Goal: Information Seeking & Learning: Learn about a topic

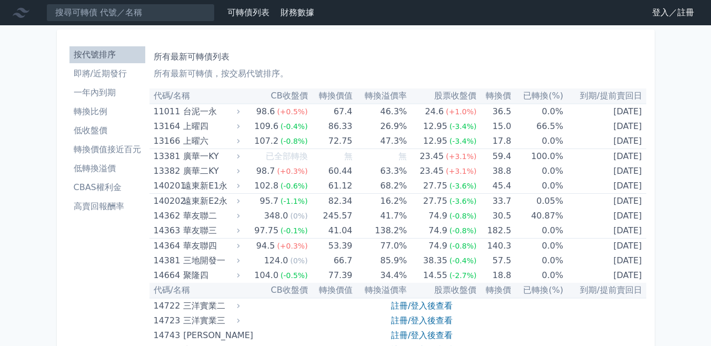
click at [113, 55] on li "按代號排序" at bounding box center [107, 54] width 76 height 13
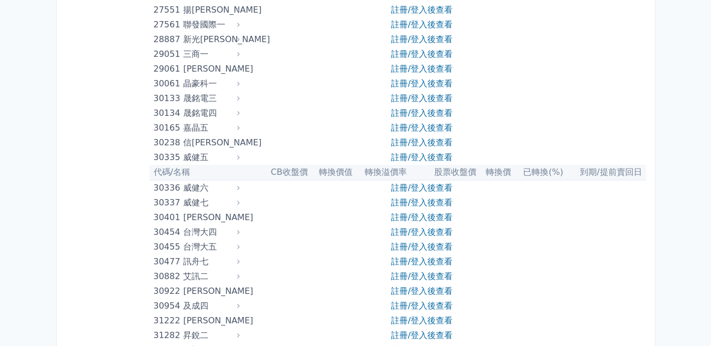
scroll to position [1473, 0]
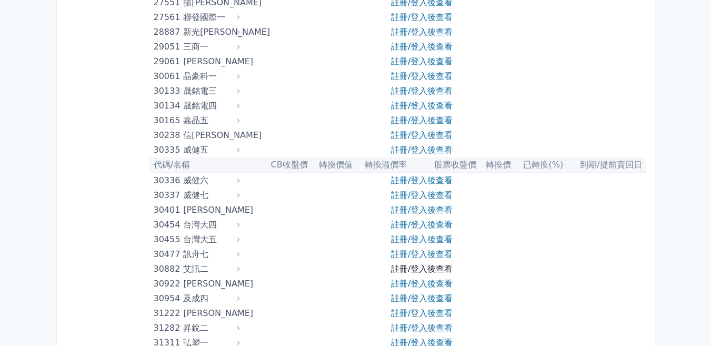
click at [401, 268] on link "註冊/登入後查看" at bounding box center [422, 269] width 62 height 10
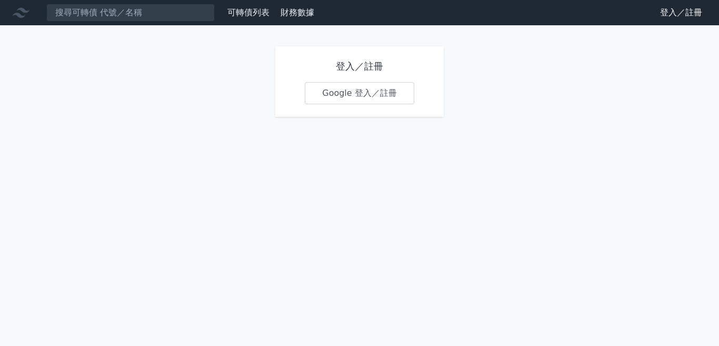
click at [359, 93] on link "Google 登入／註冊" at bounding box center [359, 93] width 109 height 22
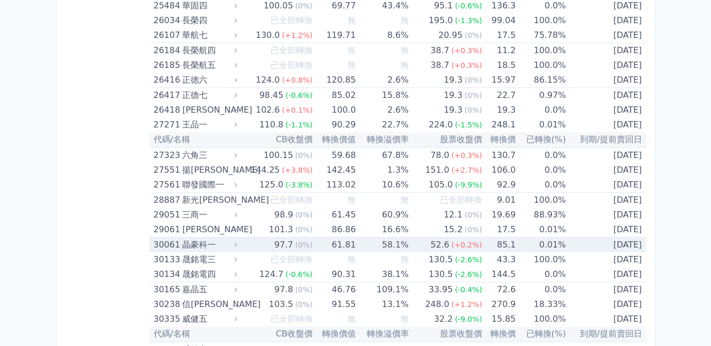
scroll to position [1473, 0]
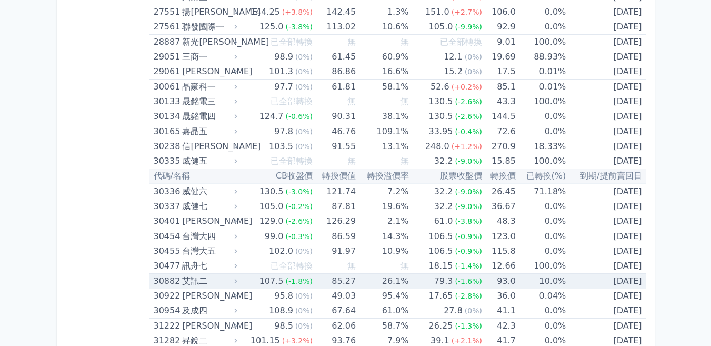
click at [166, 279] on div "30882" at bounding box center [167, 281] width 26 height 15
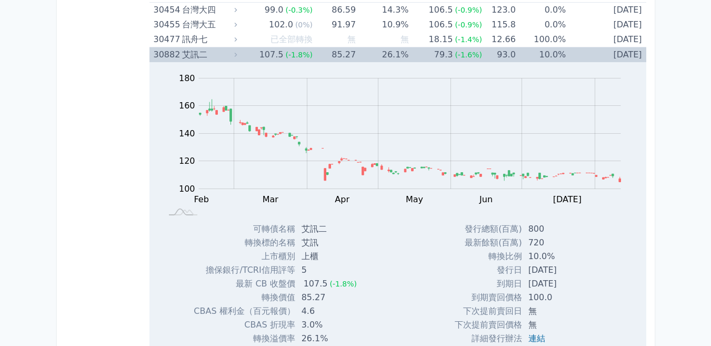
scroll to position [1684, 0]
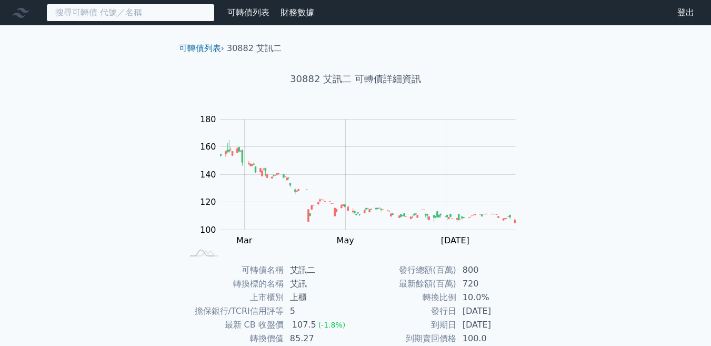
click at [141, 15] on input at bounding box center [130, 13] width 168 height 18
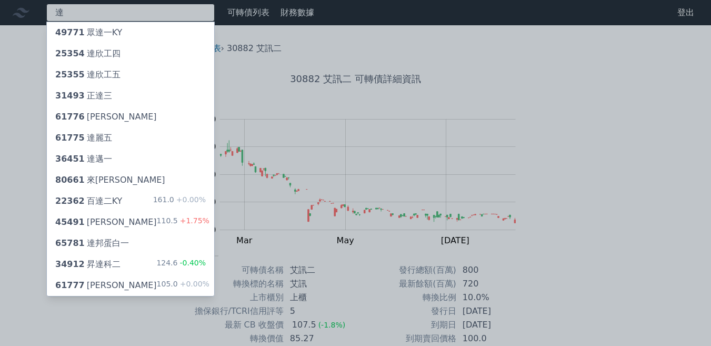
type input "達"
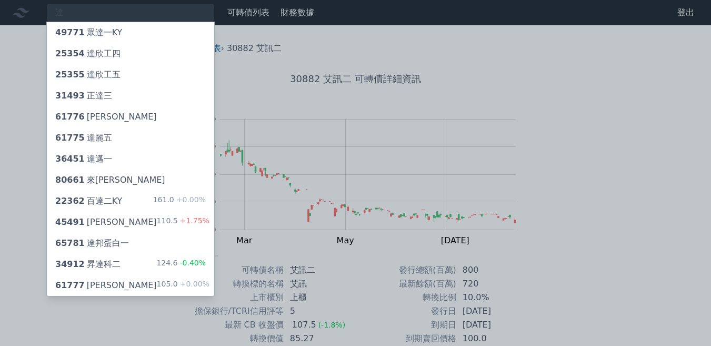
click at [70, 157] on span "36451" at bounding box center [69, 159] width 29 height 10
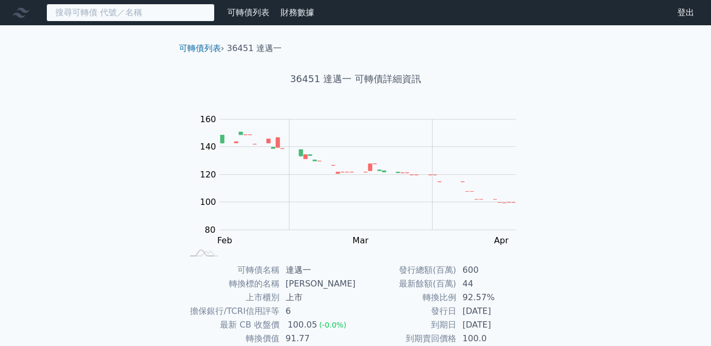
click at [147, 14] on input at bounding box center [130, 13] width 168 height 18
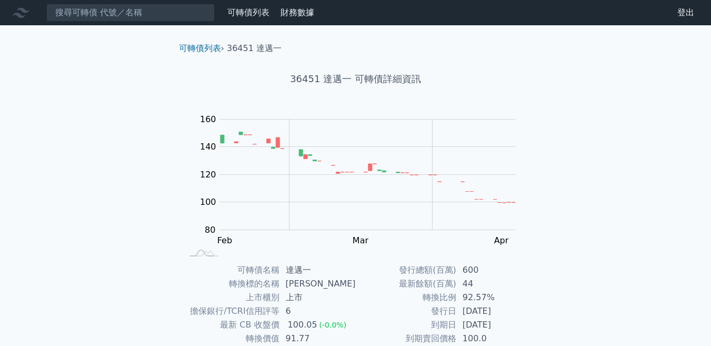
click at [249, 15] on link "可轉債列表" at bounding box center [248, 12] width 42 height 10
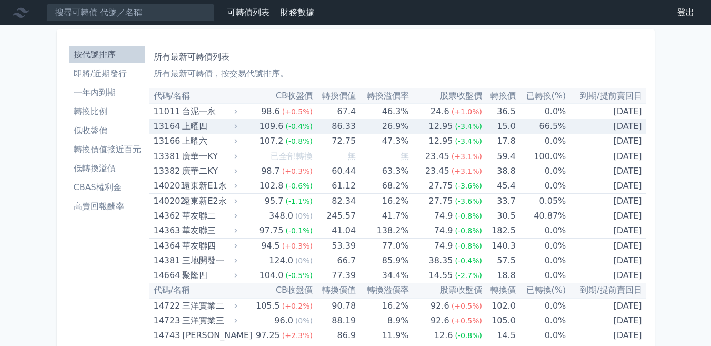
click at [190, 124] on div "上曜四" at bounding box center [208, 126] width 53 height 15
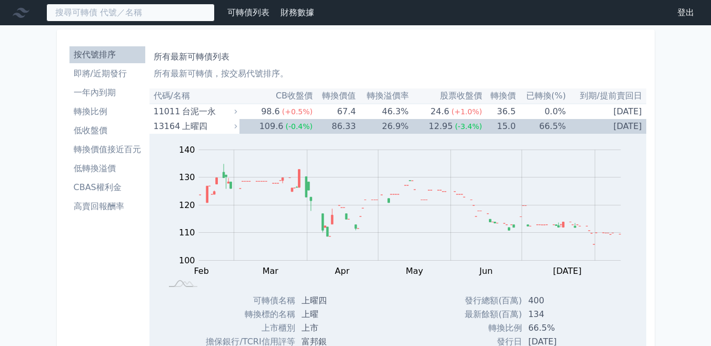
click at [148, 12] on input at bounding box center [130, 13] width 168 height 18
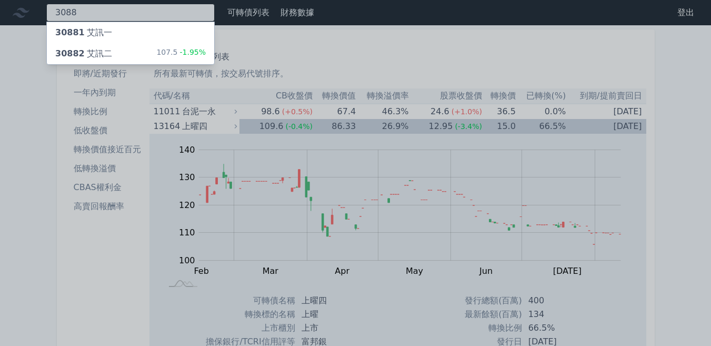
type input "3088"
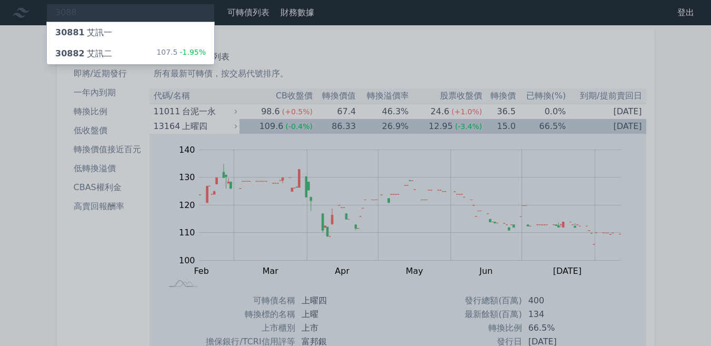
click at [80, 53] on div "30882 艾訊二" at bounding box center [83, 53] width 57 height 13
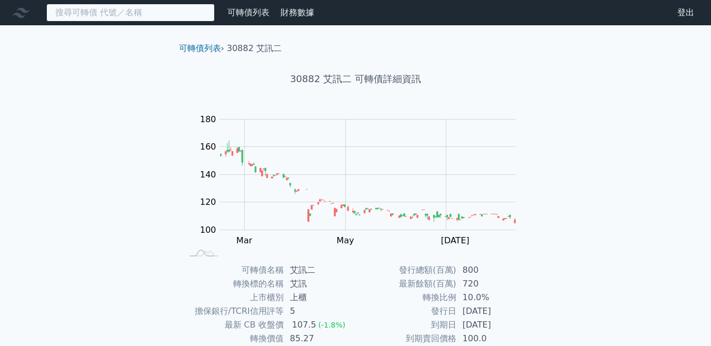
click at [128, 17] on input at bounding box center [130, 13] width 168 height 18
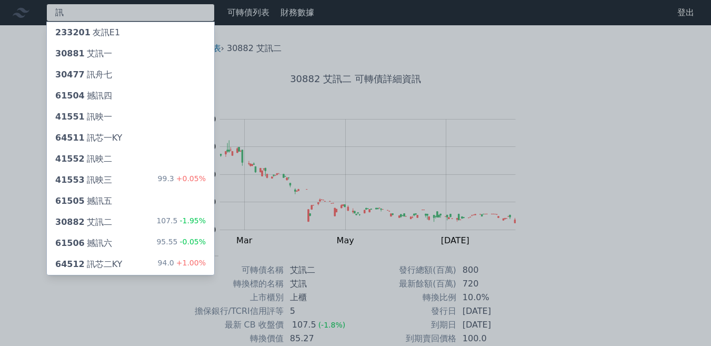
type input "迅"
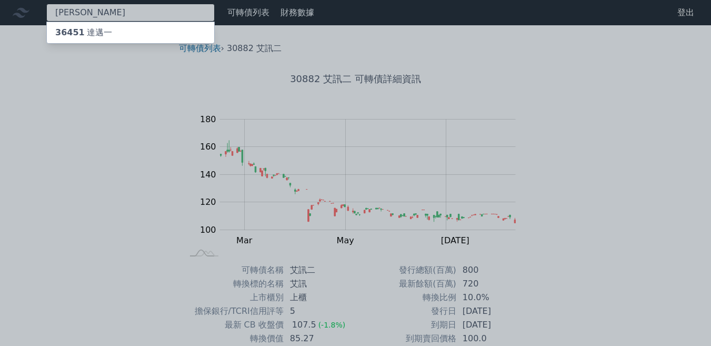
type input "[PERSON_NAME]"
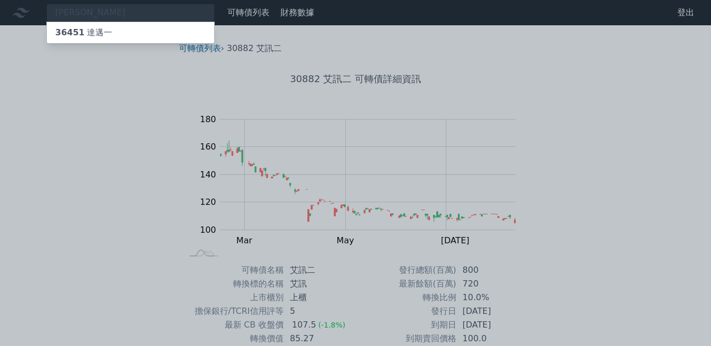
click at [76, 31] on span "36451" at bounding box center [69, 32] width 29 height 10
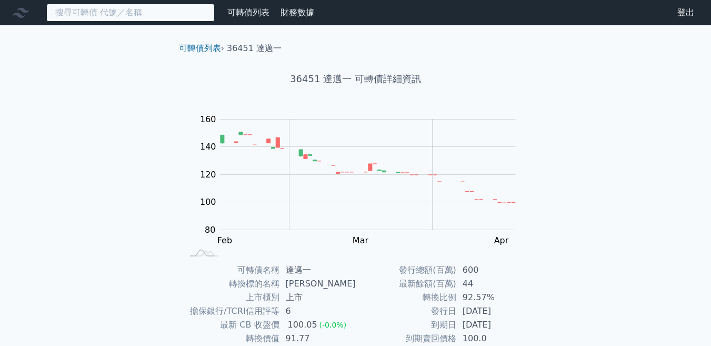
click at [142, 13] on input at bounding box center [130, 13] width 168 height 18
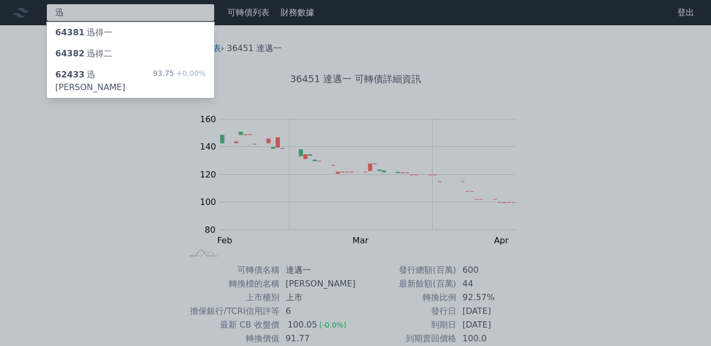
type input "迅"
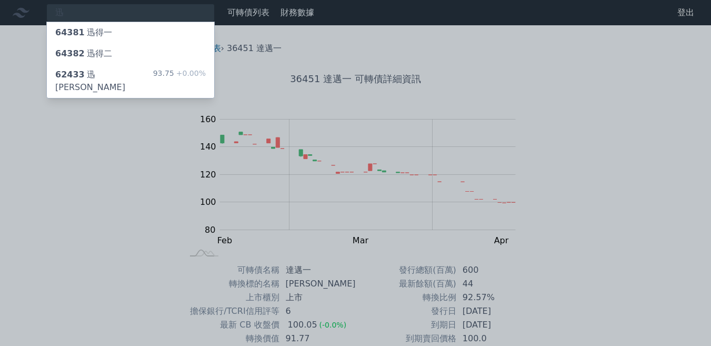
click at [123, 76] on div "62433 迅杰三 93.75 +0.00%" at bounding box center [130, 81] width 167 height 34
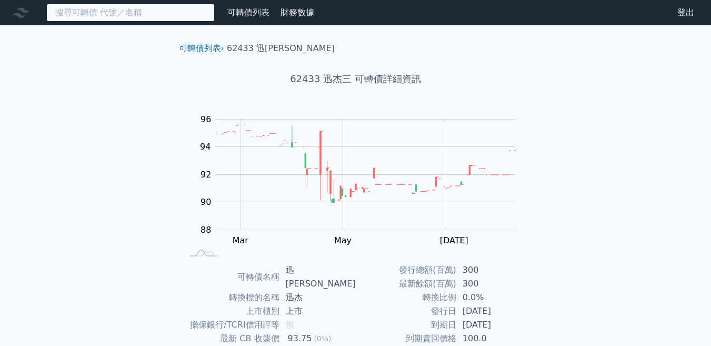
click at [87, 16] on input at bounding box center [130, 13] width 168 height 18
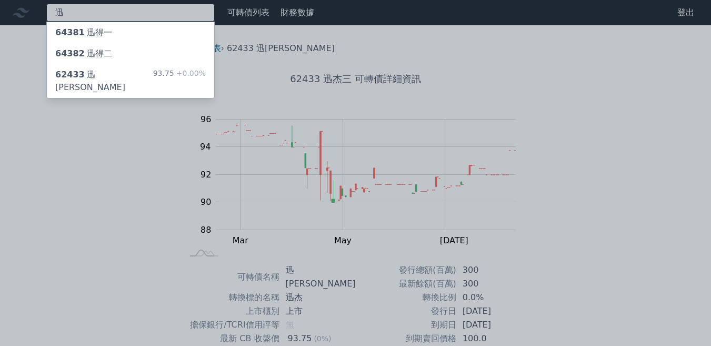
type input "迅"
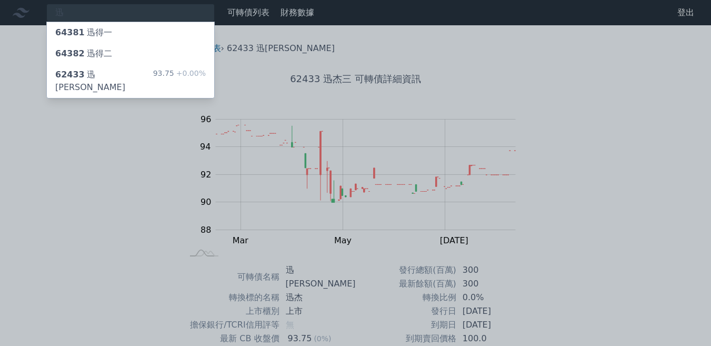
click at [95, 49] on div "64382 迅得二" at bounding box center [83, 53] width 57 height 13
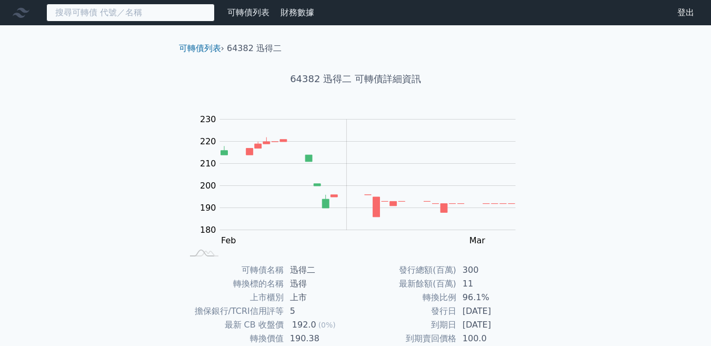
click at [94, 9] on input at bounding box center [130, 13] width 168 height 18
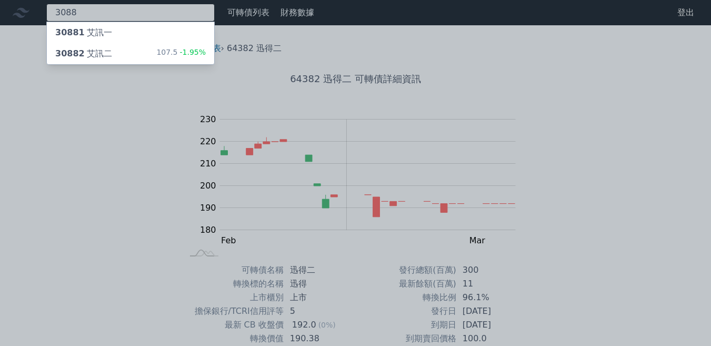
type input "3088"
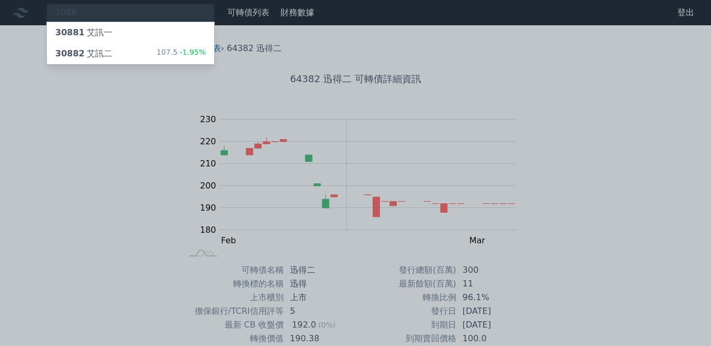
click at [95, 51] on div "30882 艾訊二" at bounding box center [83, 53] width 57 height 13
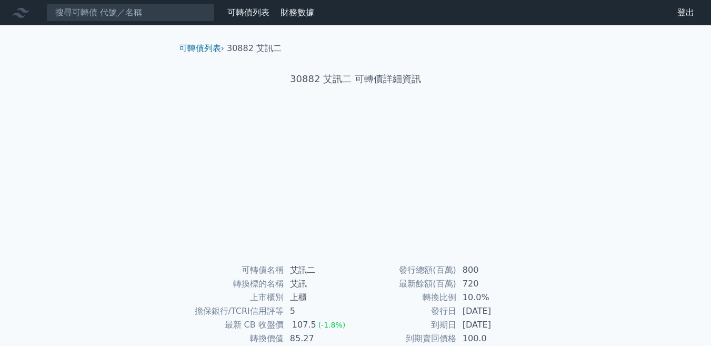
click at [605, 194] on div "可轉債列表 財務數據 可轉債列表 財務數據 登出 登出 可轉債列表 › 30882 艾訊二 30882 艾訊二 可轉債詳細資訊 可轉債名稱 艾訊二 5" at bounding box center [355, 250] width 711 height 501
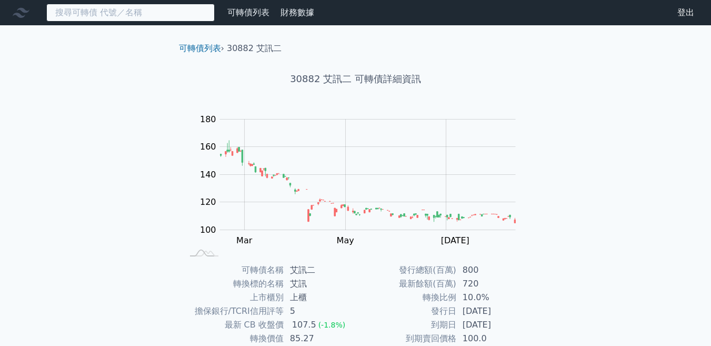
click at [124, 18] on input at bounding box center [130, 13] width 168 height 18
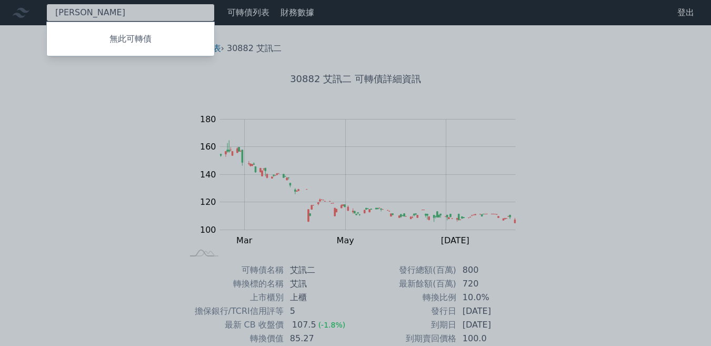
type input "愛"
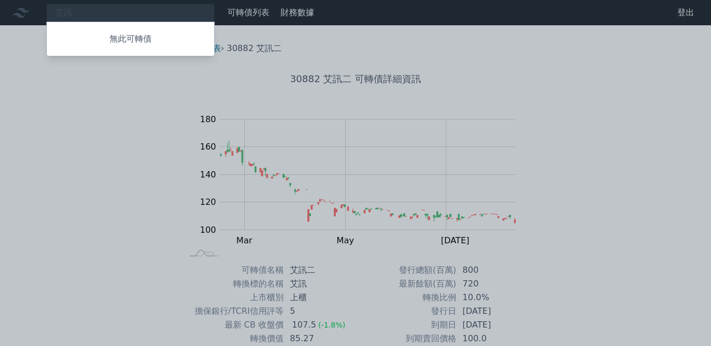
click at [112, 38] on p "無此可轉債" at bounding box center [130, 39] width 167 height 13
click at [76, 114] on div at bounding box center [355, 173] width 711 height 346
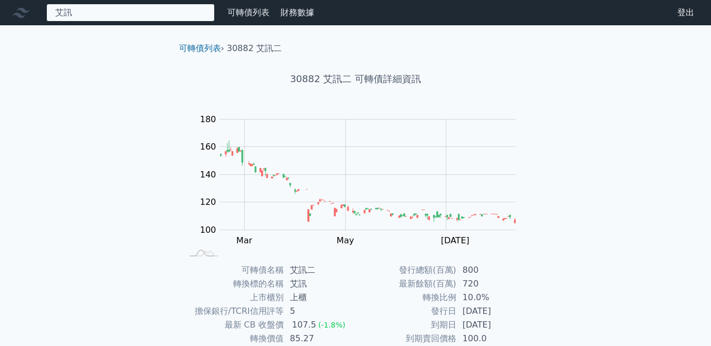
click at [89, 10] on div "艾訊 無此可轉債" at bounding box center [130, 13] width 168 height 18
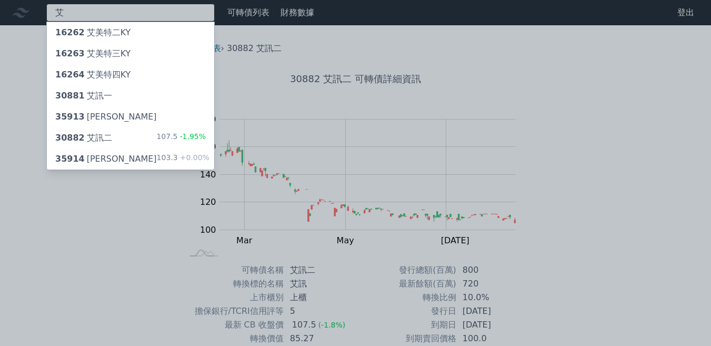
type input "艾"
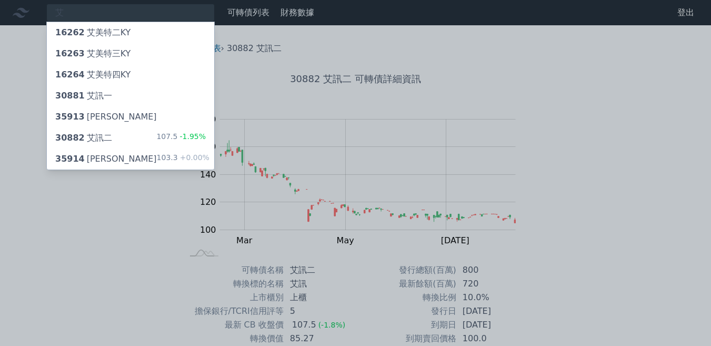
click at [90, 92] on div "30881 艾訊一" at bounding box center [83, 95] width 57 height 13
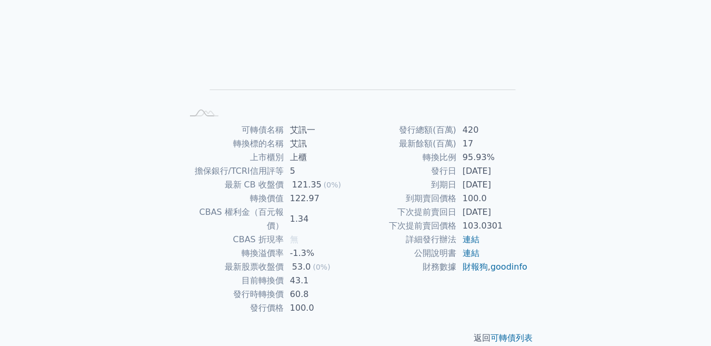
scroll to position [142, 0]
